Goal: Task Accomplishment & Management: Use online tool/utility

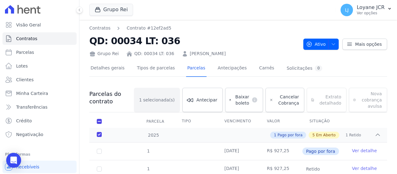
scroll to position [6, 0]
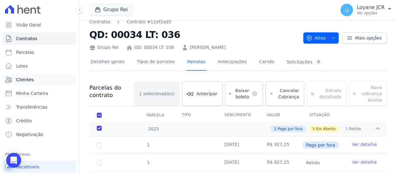
click at [60, 76] on link "Clientes" at bounding box center [39, 79] width 74 height 12
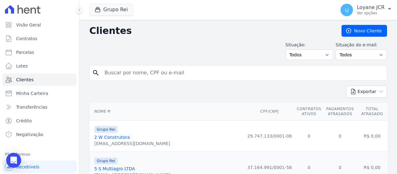
drag, startPoint x: 158, startPoint y: 73, endPoint x: 161, endPoint y: 73, distance: 3.4
click at [159, 73] on input "search" at bounding box center [243, 72] width 284 height 12
paste input "[PERSON_NAME]"
type input "[PERSON_NAME]"
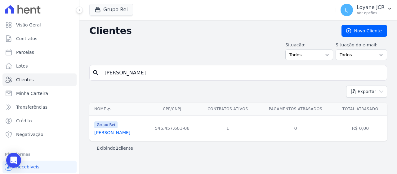
click at [134, 137] on td "Grupo Rei [PERSON_NAME]" at bounding box center [117, 127] width 57 height 25
click at [130, 133] on link "[PERSON_NAME]" at bounding box center [112, 132] width 36 height 5
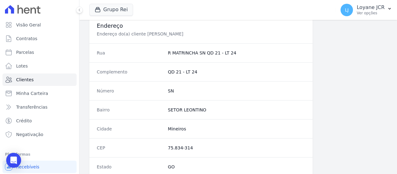
scroll to position [438, 0]
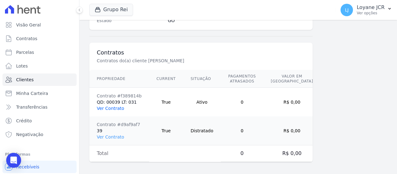
click at [108, 108] on link "Ver Contrato" at bounding box center [110, 108] width 27 height 5
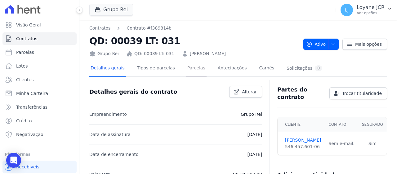
click at [192, 66] on link "Parcelas" at bounding box center [196, 68] width 20 height 16
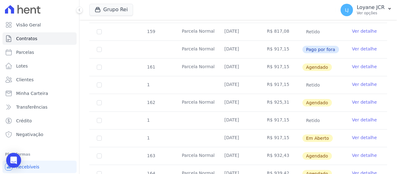
scroll to position [217, 0]
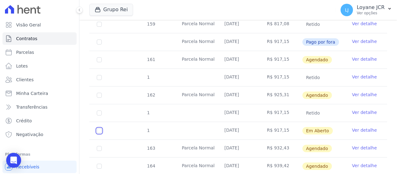
click at [97, 128] on input "checkbox" at bounding box center [99, 130] width 5 height 5
checkbox input "true"
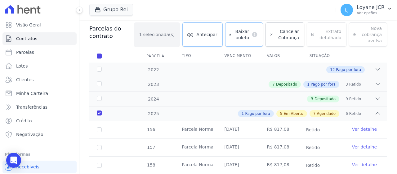
scroll to position [6, 0]
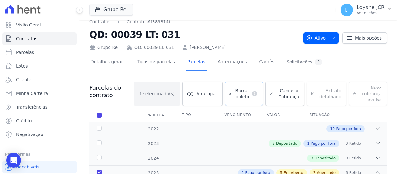
click at [235, 94] on span "Baixar boleto" at bounding box center [242, 93] width 16 height 12
click at [55, 84] on link "Clientes" at bounding box center [39, 79] width 74 height 12
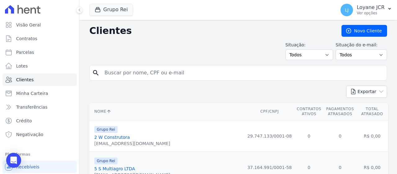
click at [180, 69] on input "search" at bounding box center [243, 72] width 284 height 12
paste input "[PERSON_NAME]"
type input "[PERSON_NAME]"
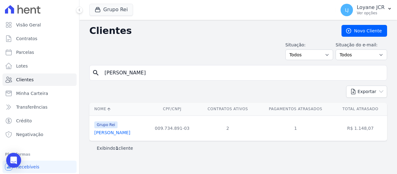
click at [130, 133] on link "[PERSON_NAME]" at bounding box center [112, 132] width 36 height 5
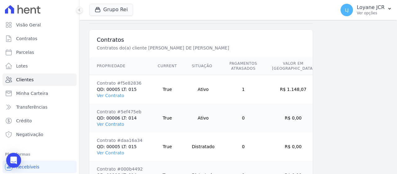
scroll to position [464, 0]
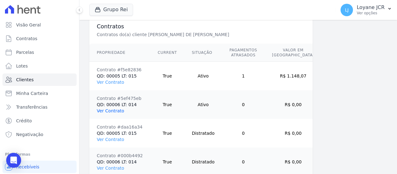
click at [115, 109] on link "Ver Contrato" at bounding box center [110, 110] width 27 height 5
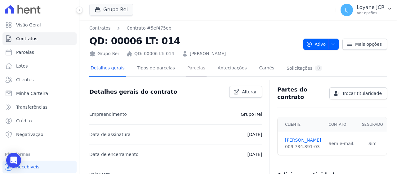
click at [193, 68] on link "Parcelas" at bounding box center [196, 68] width 20 height 16
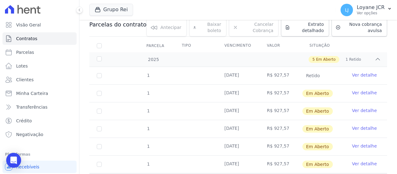
scroll to position [67, 0]
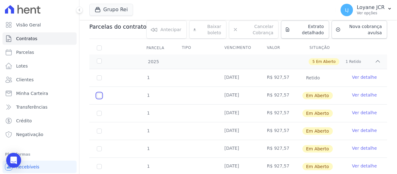
click at [99, 97] on input "checkbox" at bounding box center [99, 95] width 5 height 5
checkbox input "true"
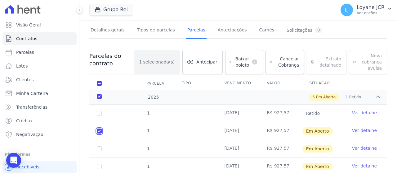
scroll to position [0, 0]
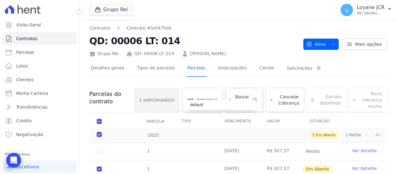
click at [253, 98] on icon at bounding box center [254, 99] width 5 height 5
click at [21, 76] on span "Clientes" at bounding box center [24, 79] width 17 height 6
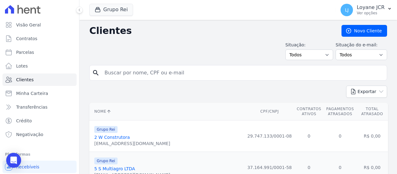
click at [151, 73] on input "search" at bounding box center [243, 72] width 284 height 12
paste input "[PERSON_NAME] DE [PERSON_NAME]"
type input "[PERSON_NAME] DE [PERSON_NAME]"
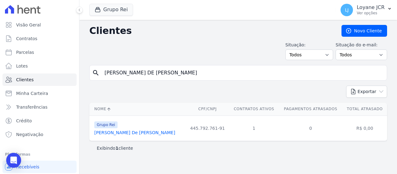
click at [123, 130] on link "[PERSON_NAME] De [PERSON_NAME]" at bounding box center [134, 132] width 81 height 5
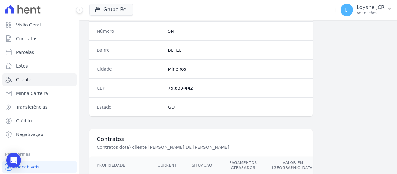
scroll to position [438, 0]
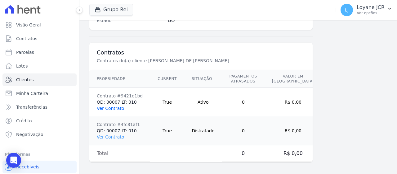
click at [114, 106] on link "Ver Contrato" at bounding box center [110, 108] width 27 height 5
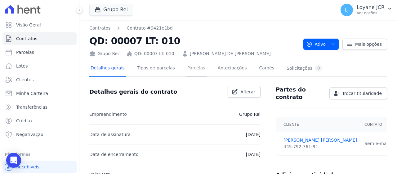
click at [194, 70] on link "Parcelas" at bounding box center [196, 68] width 20 height 16
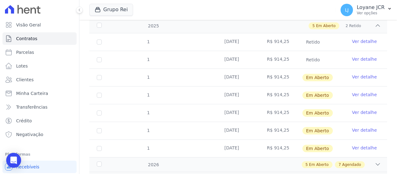
scroll to position [93, 0]
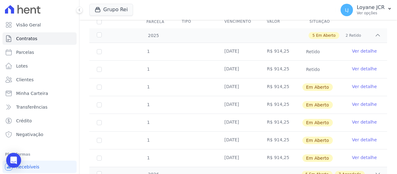
click at [98, 89] on td "1" at bounding box center [99, 86] width 20 height 17
click at [99, 87] on input "checkbox" at bounding box center [99, 86] width 5 height 5
checkbox input "true"
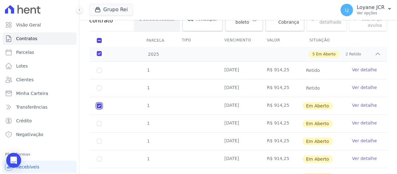
scroll to position [37, 0]
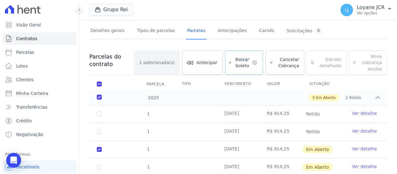
click at [233, 67] on link "Baixar boleto default" at bounding box center [244, 62] width 38 height 24
click at [26, 83] on link "Clientes" at bounding box center [39, 79] width 74 height 12
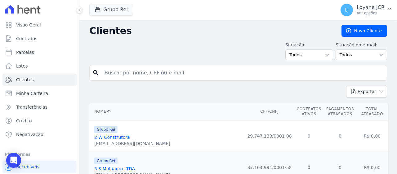
click at [156, 74] on input "search" at bounding box center [243, 72] width 284 height 12
paste input "[PERSON_NAME] [PERSON_NAME] [PERSON_NAME]"
type input "[PERSON_NAME] [PERSON_NAME] [PERSON_NAME]"
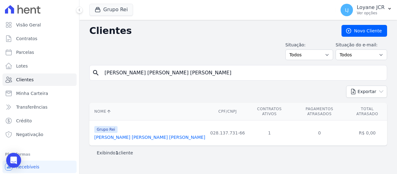
click at [147, 134] on link "[PERSON_NAME] [PERSON_NAME] [PERSON_NAME]" at bounding box center [149, 136] width 111 height 5
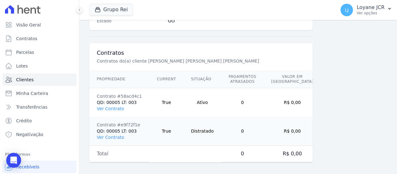
scroll to position [438, 0]
click at [111, 107] on link "Ver Contrato" at bounding box center [110, 108] width 27 height 5
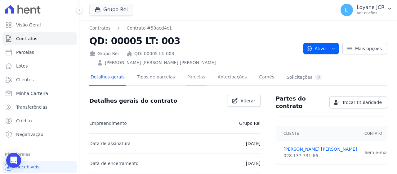
click at [192, 69] on link "Parcelas" at bounding box center [196, 77] width 20 height 16
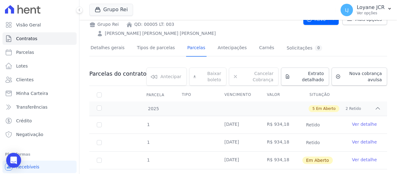
scroll to position [62, 0]
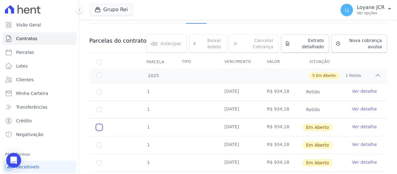
click at [99, 125] on input "checkbox" at bounding box center [99, 127] width 5 height 5
checkbox input "true"
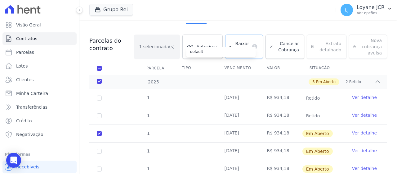
click at [250, 43] on dt "default" at bounding box center [253, 46] width 9 height 6
